Goal: Transaction & Acquisition: Purchase product/service

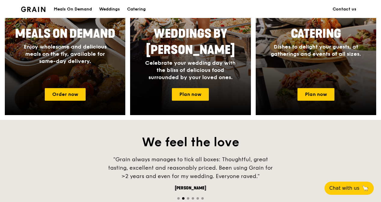
scroll to position [300, 0]
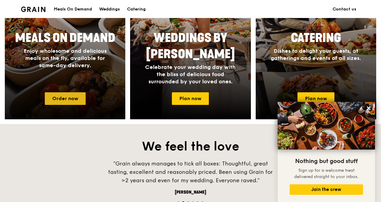
click at [57, 100] on link "Order now" at bounding box center [65, 98] width 41 height 13
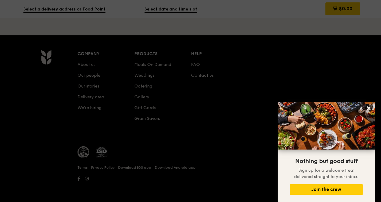
scroll to position [47, 0]
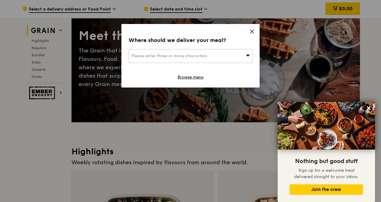
click at [252, 32] on icon at bounding box center [252, 32] width 4 height 4
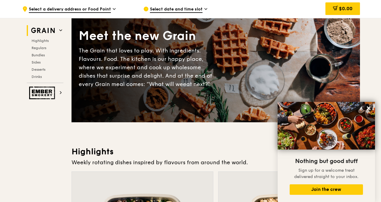
scroll to position [301, 0]
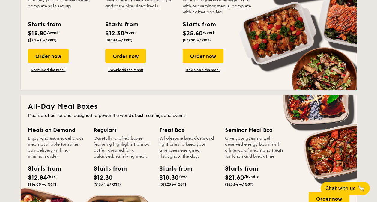
scroll to position [90, 0]
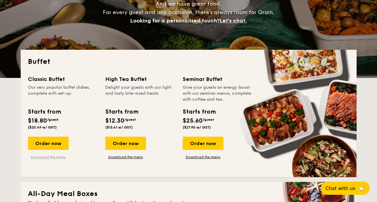
click at [58, 157] on link "Download the menu" at bounding box center [48, 157] width 41 height 5
